Goal: Task Accomplishment & Management: Use online tool/utility

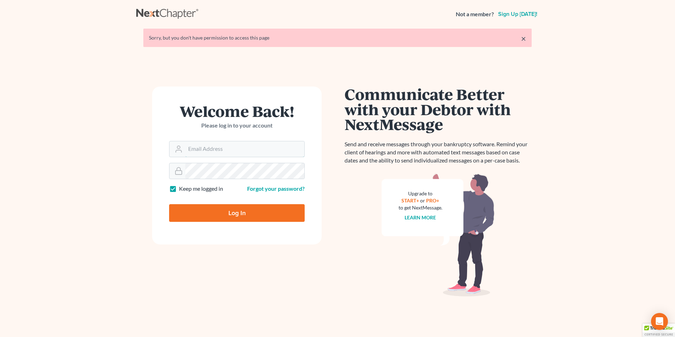
type input "[PERSON_NAME][EMAIL_ADDRESS][DOMAIN_NAME]"
click at [252, 207] on input "Log In" at bounding box center [237, 213] width 136 height 18
type input "Thinking..."
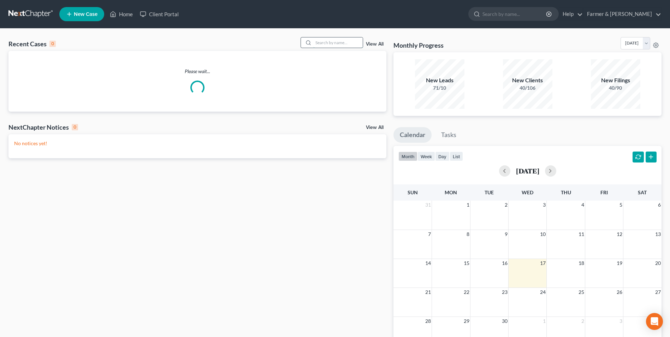
click at [333, 42] on input "search" at bounding box center [337, 42] width 49 height 10
paste input "25-50022"
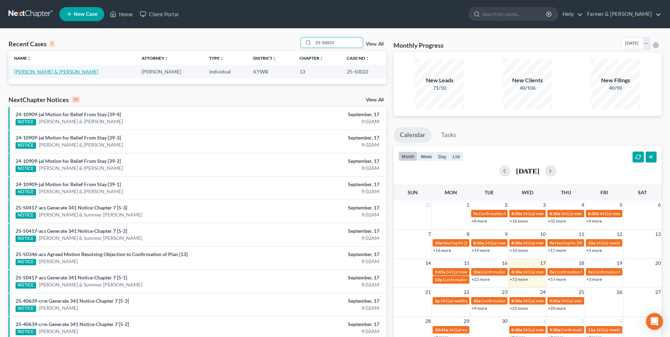
type input "25-50022"
click at [36, 73] on link "[PERSON_NAME] & [PERSON_NAME]" at bounding box center [56, 72] width 84 height 6
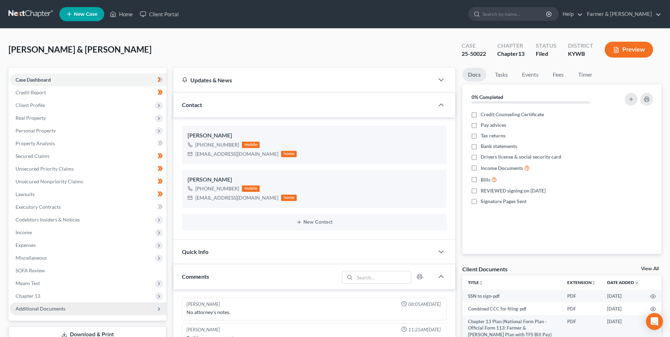
click at [50, 306] on span "Additional Documents" at bounding box center [41, 309] width 50 height 6
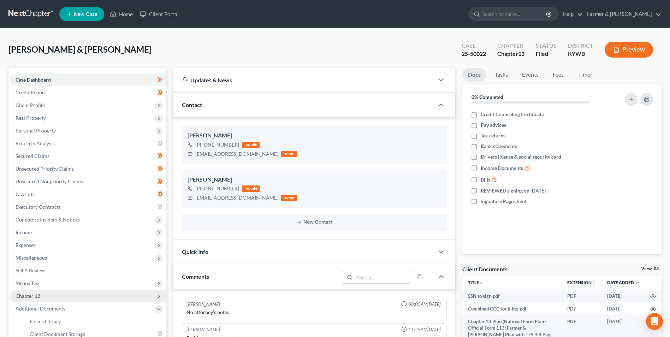
scroll to position [34, 0]
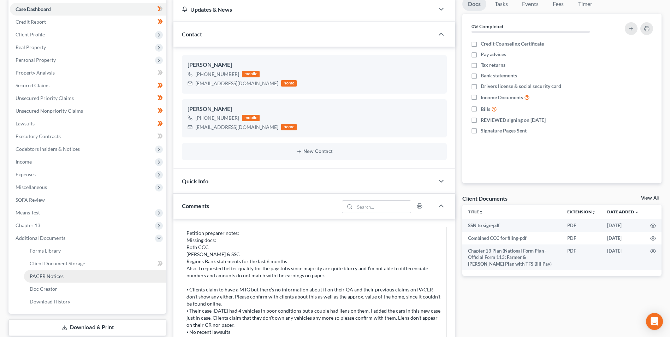
click at [67, 277] on link "PACER Notices" at bounding box center [95, 276] width 142 height 13
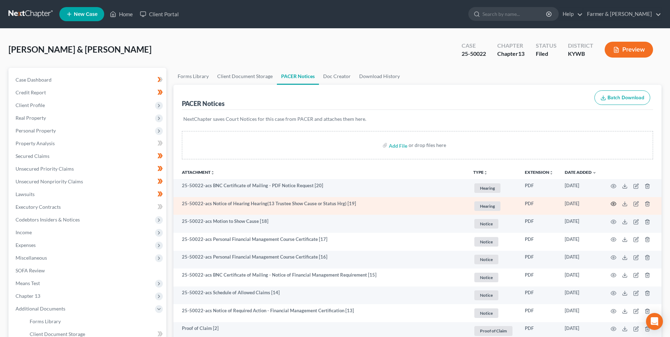
click at [613, 202] on icon "button" at bounding box center [614, 204] width 6 height 6
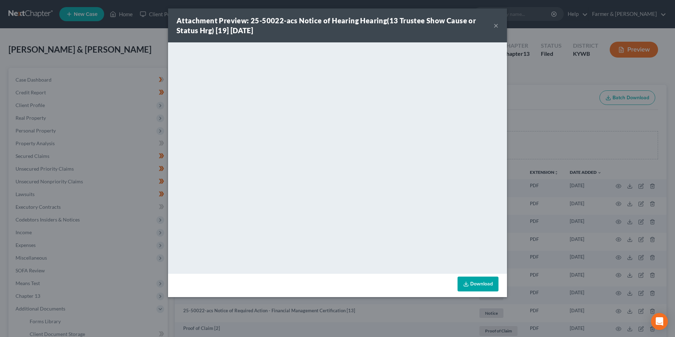
click at [496, 26] on button "×" at bounding box center [496, 25] width 5 height 8
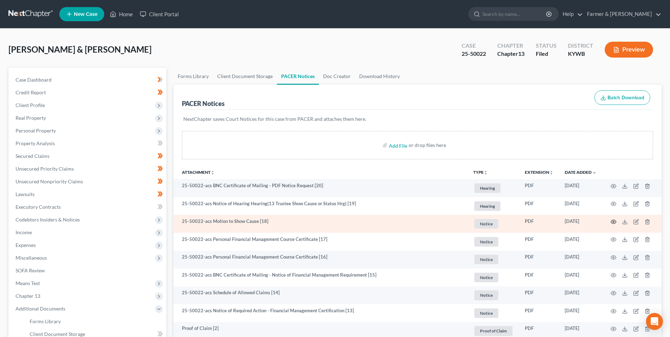
click at [614, 222] on icon "button" at bounding box center [614, 222] width 6 height 6
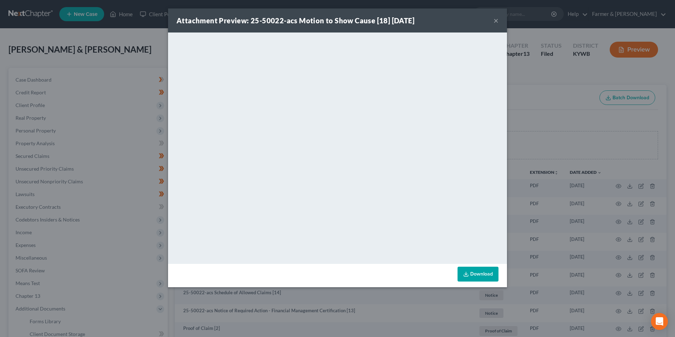
click at [497, 21] on button "×" at bounding box center [496, 20] width 5 height 8
